Goal: Transaction & Acquisition: Download file/media

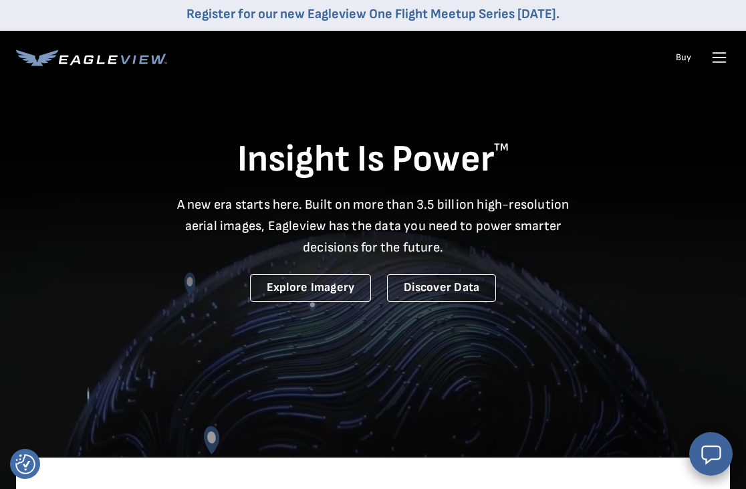
click at [717, 65] on icon at bounding box center [719, 57] width 21 height 21
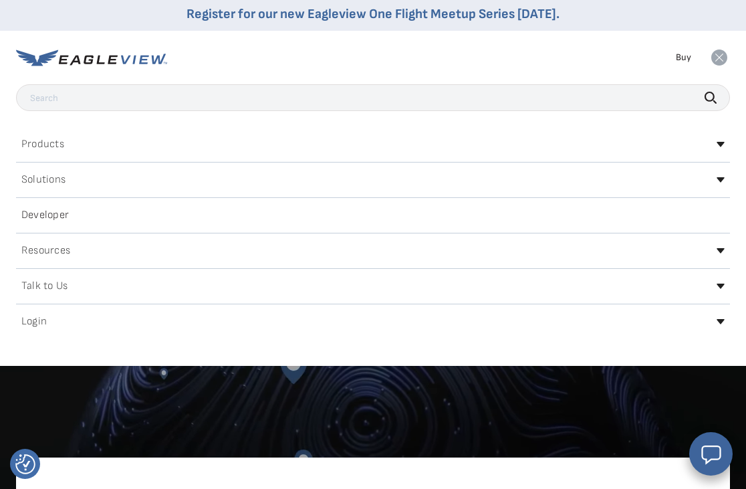
click at [724, 324] on icon at bounding box center [721, 321] width 8 height 5
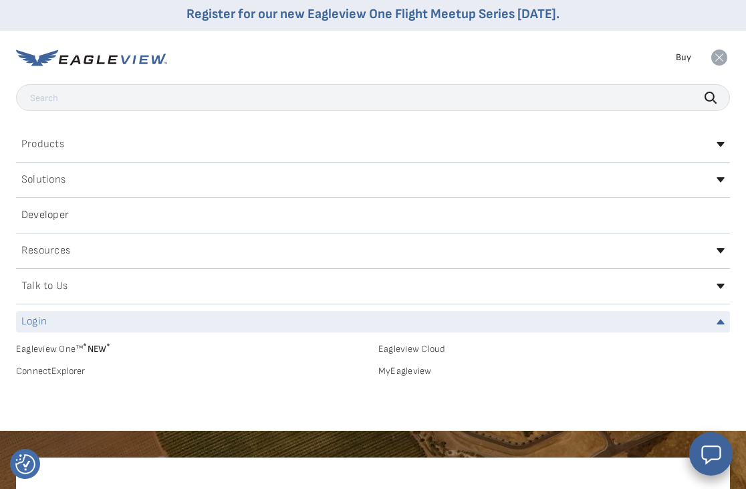
click at [406, 375] on link "MyEagleview" at bounding box center [554, 371] width 352 height 12
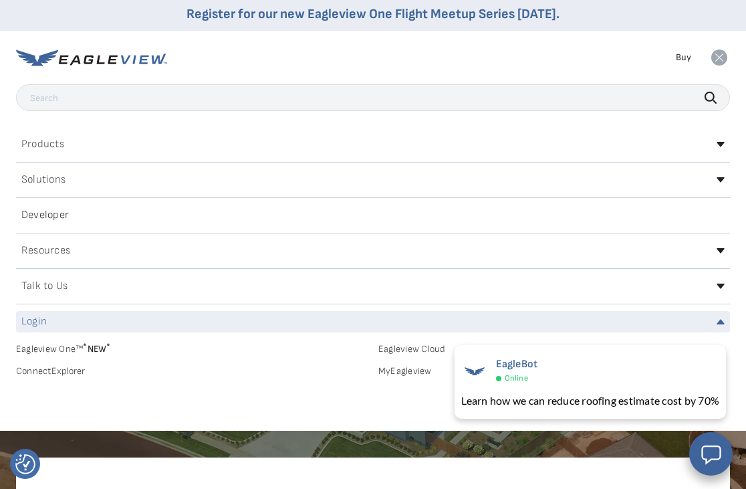
click at [408, 375] on link "MyEagleview" at bounding box center [554, 371] width 352 height 12
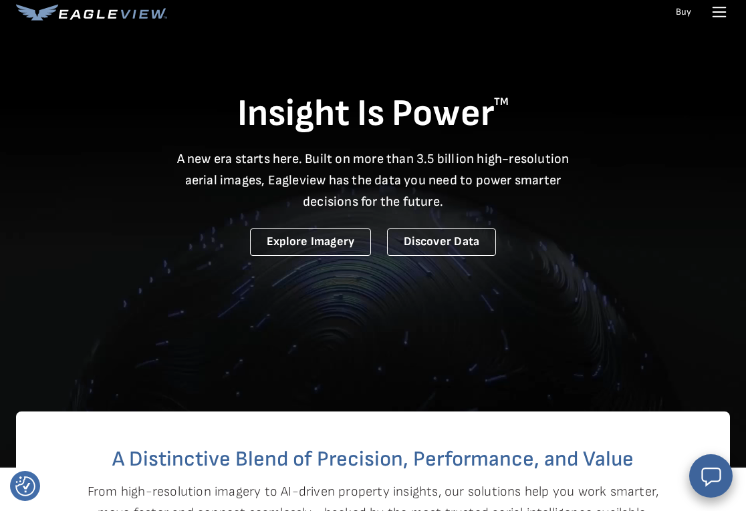
scroll to position [48, 0]
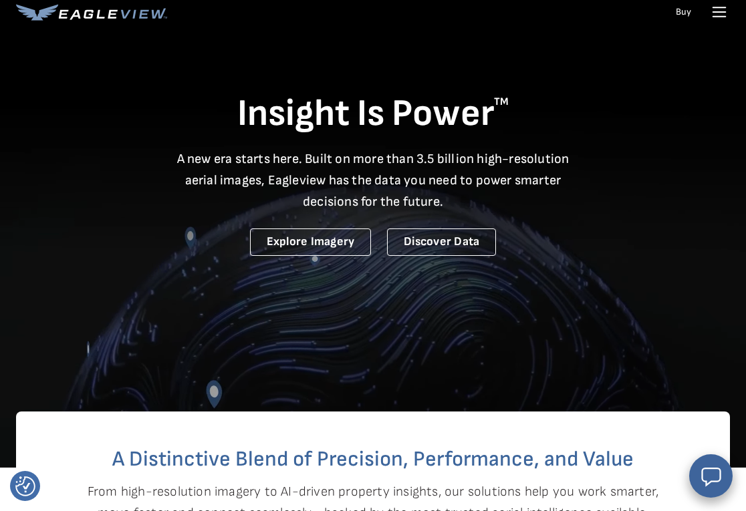
click at [709, 22] on icon at bounding box center [719, 11] width 21 height 21
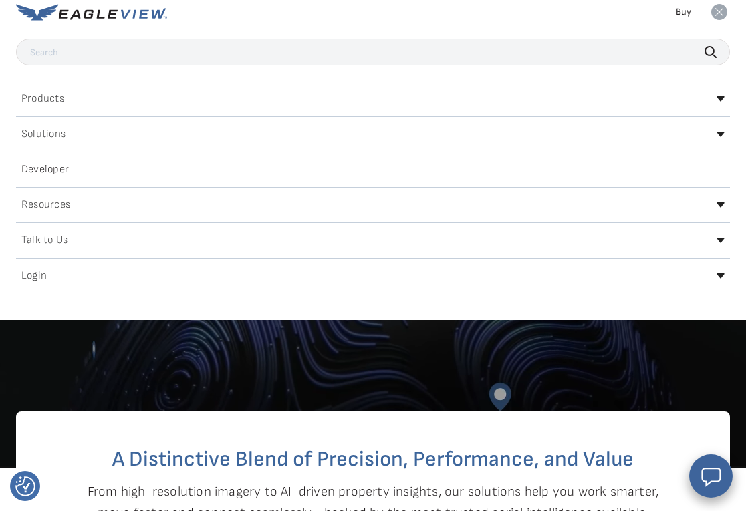
click at [717, 285] on div "Login" at bounding box center [373, 275] width 714 height 21
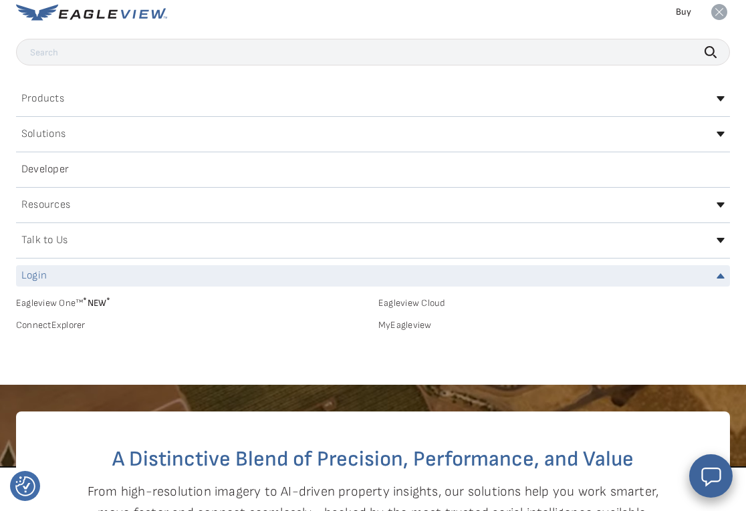
click at [414, 330] on link "MyEagleview" at bounding box center [554, 326] width 352 height 12
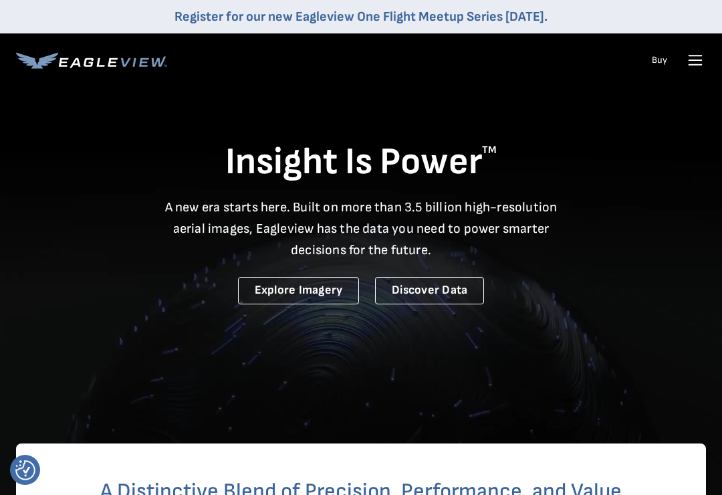
click at [697, 60] on icon at bounding box center [695, 60] width 13 height 0
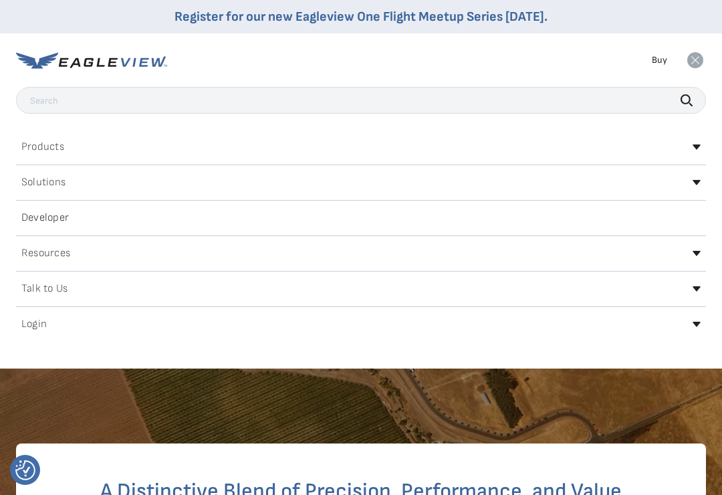
click at [695, 326] on icon at bounding box center [697, 324] width 8 height 5
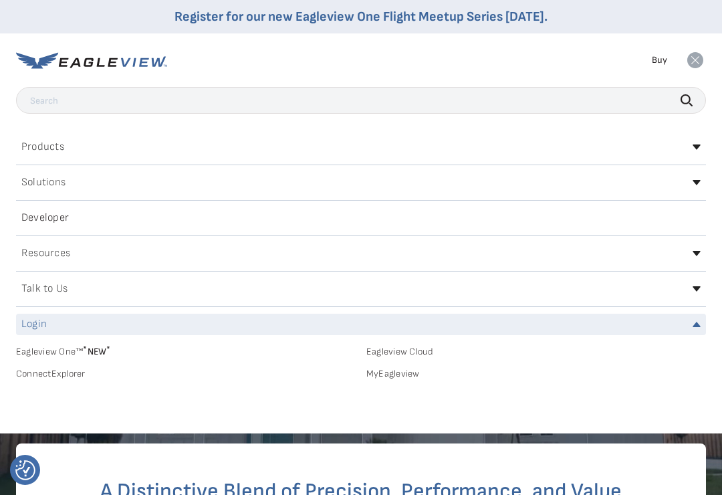
click at [404, 374] on link "MyEagleview" at bounding box center [536, 374] width 340 height 12
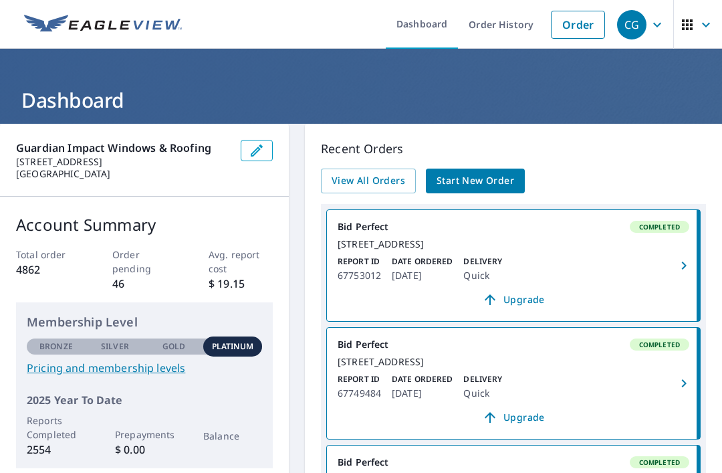
click at [376, 178] on span "View All Orders" at bounding box center [369, 180] width 74 height 17
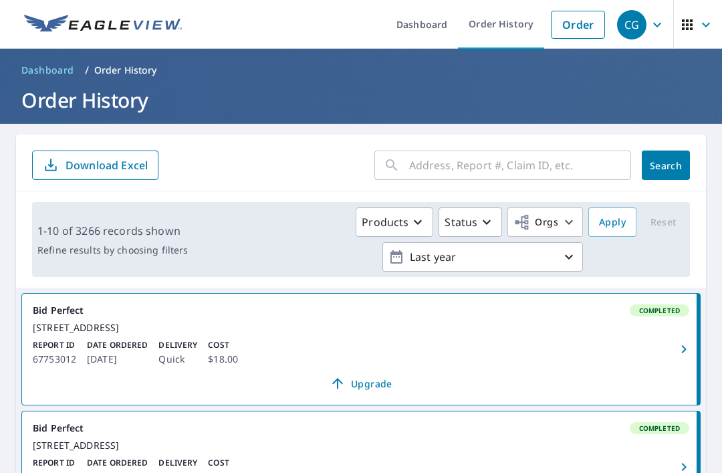
click at [540, 157] on input "text" at bounding box center [520, 164] width 222 height 37
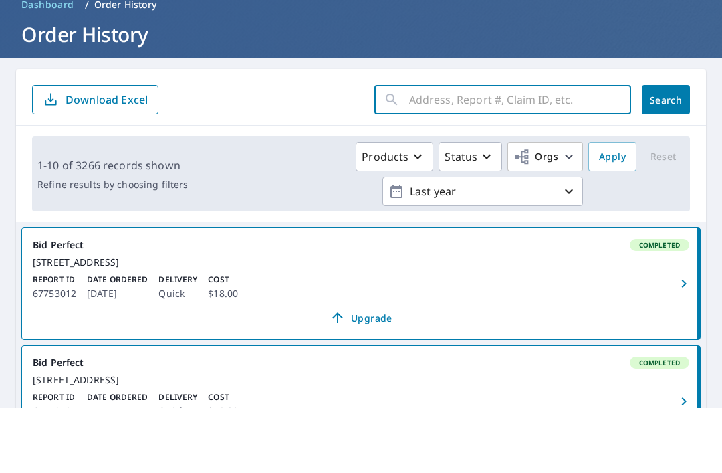
type input "Z"
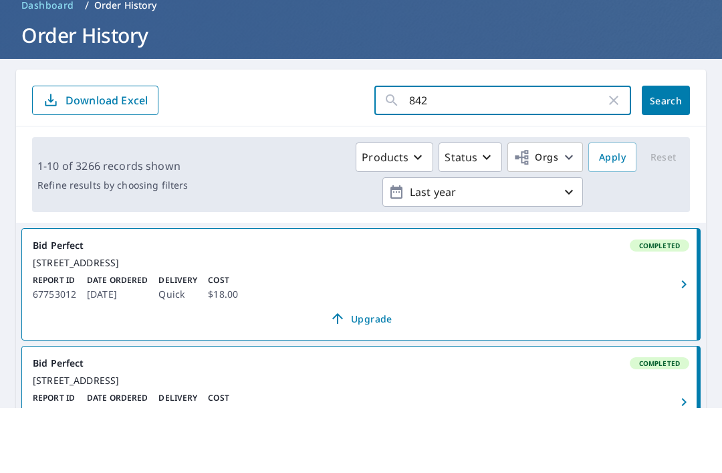
type input "8420"
click at [672, 159] on span "Search" at bounding box center [665, 165] width 27 height 13
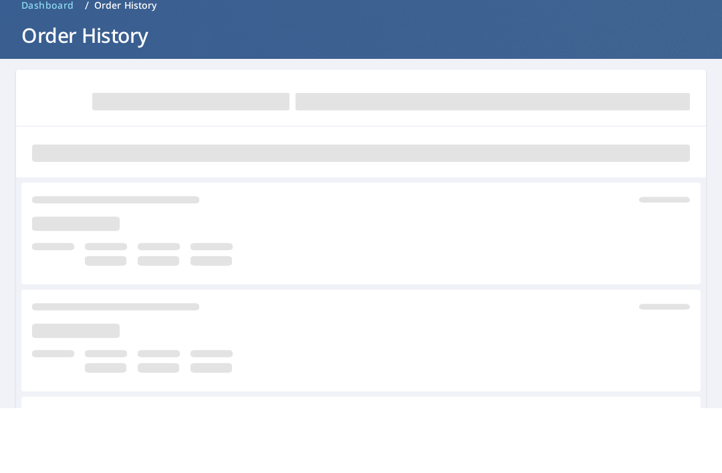
scroll to position [43, 0]
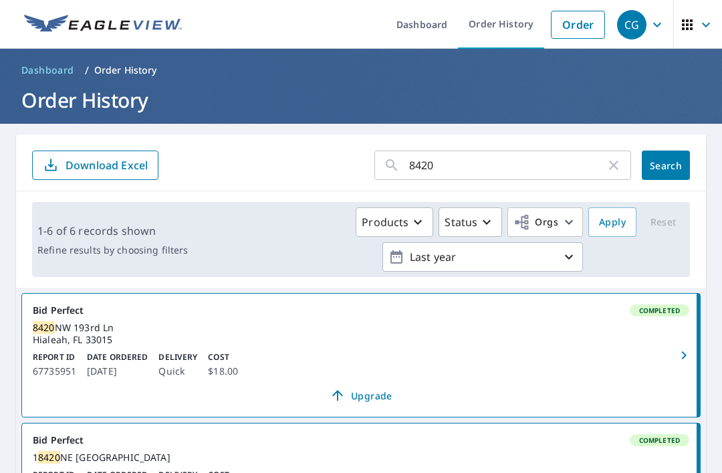
click at [483, 351] on div "Report ID 67735951 Date Ordered Oct 05, 2025 Delivery Quick Cost $18.00" at bounding box center [361, 365] width 656 height 28
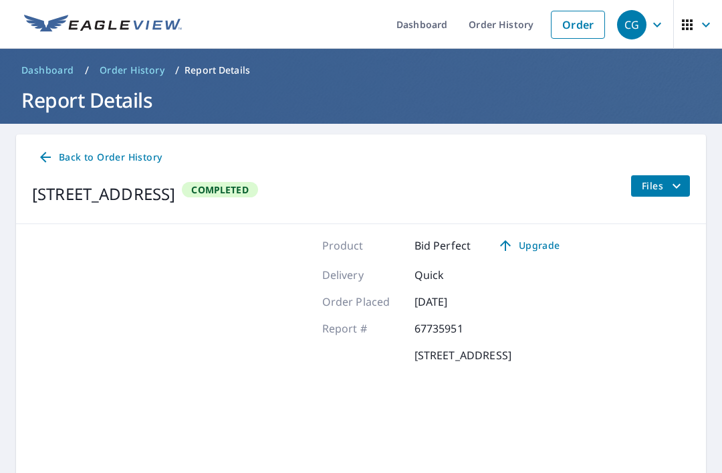
click at [655, 178] on span "Files" at bounding box center [663, 186] width 43 height 16
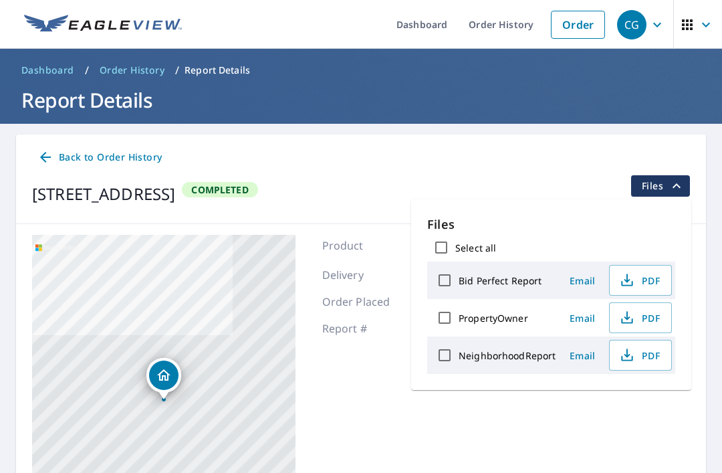
click at [646, 272] on span "PDF" at bounding box center [639, 280] width 43 height 16
